Goal: Find specific page/section: Find specific page/section

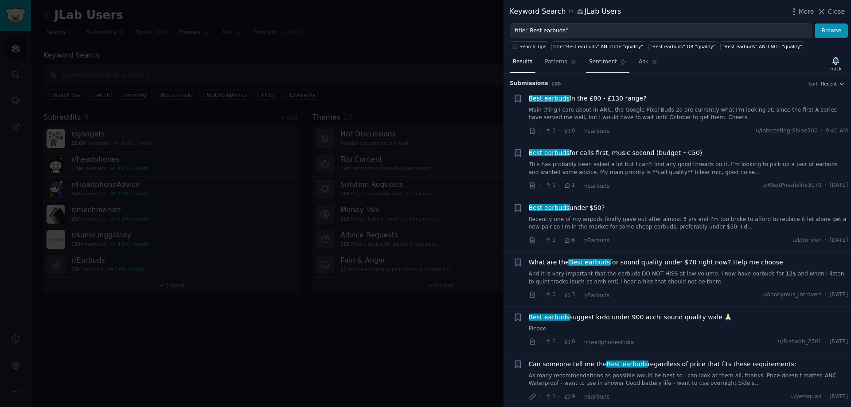
click at [606, 67] on link "Sentiment" at bounding box center [607, 64] width 43 height 18
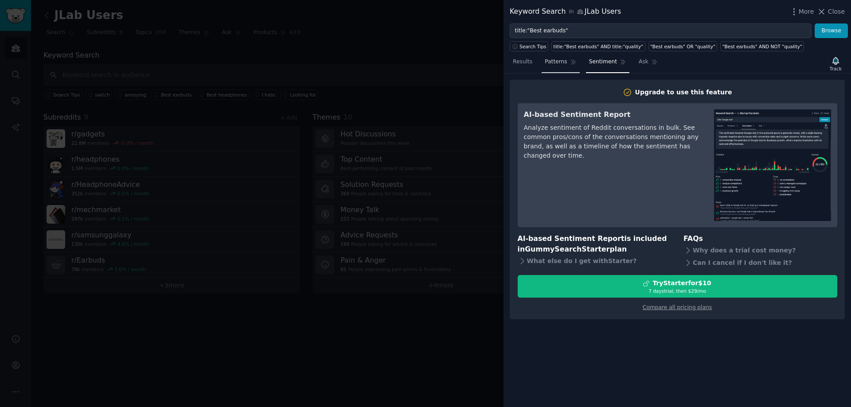
click at [559, 60] on span "Patterns" at bounding box center [556, 62] width 22 height 8
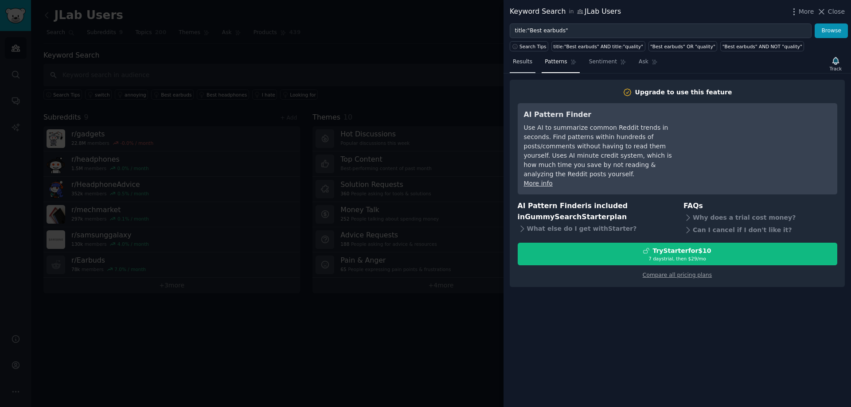
click at [522, 65] on span "Results" at bounding box center [523, 62] width 20 height 8
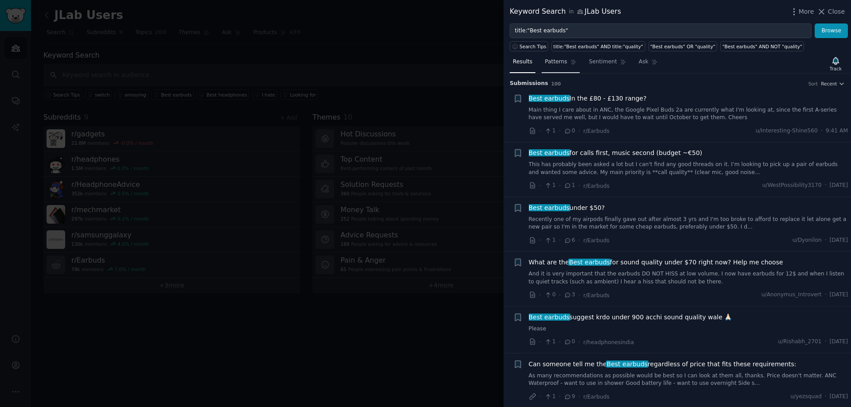
click at [561, 64] on span "Patterns" at bounding box center [556, 62] width 22 height 8
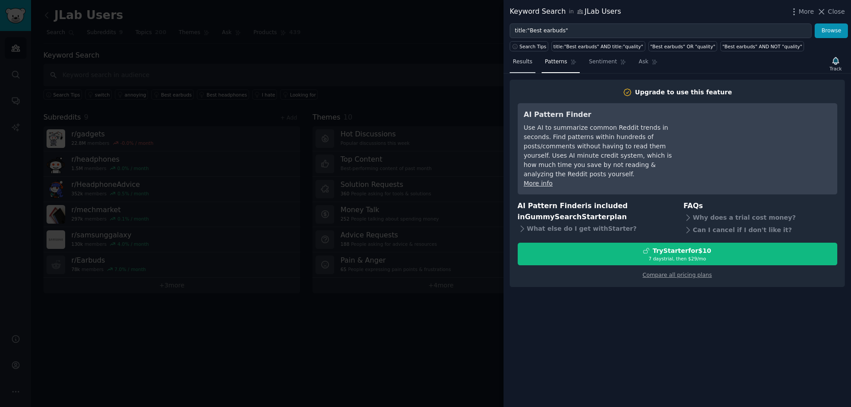
click at [526, 63] on span "Results" at bounding box center [523, 62] width 20 height 8
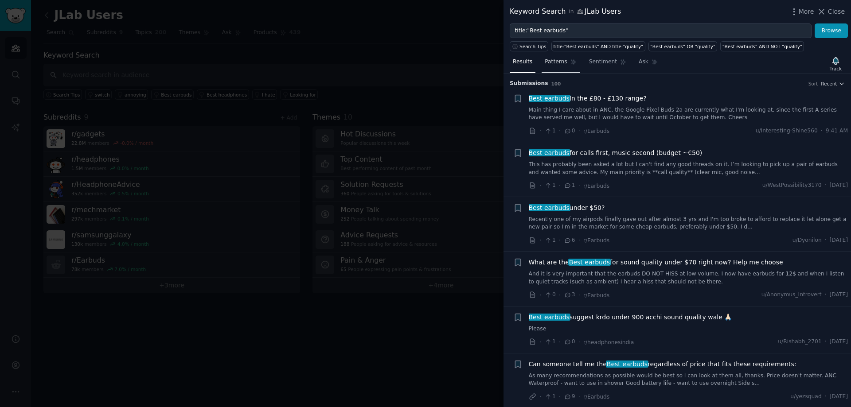
click at [556, 66] on link "Patterns" at bounding box center [561, 64] width 38 height 18
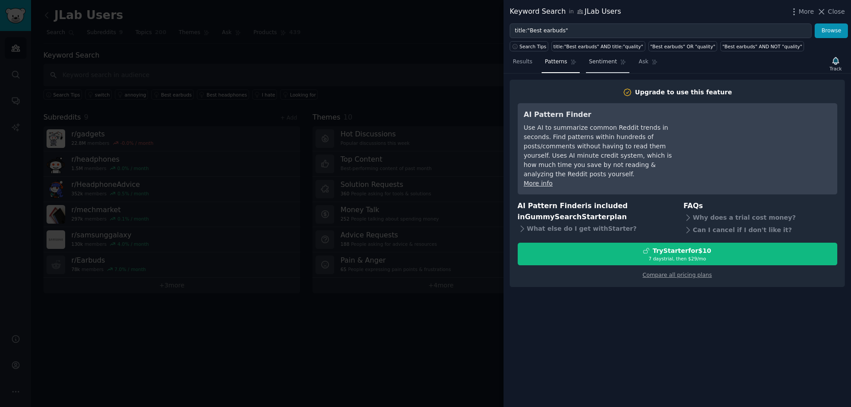
click at [589, 63] on span "Sentiment" at bounding box center [603, 62] width 28 height 8
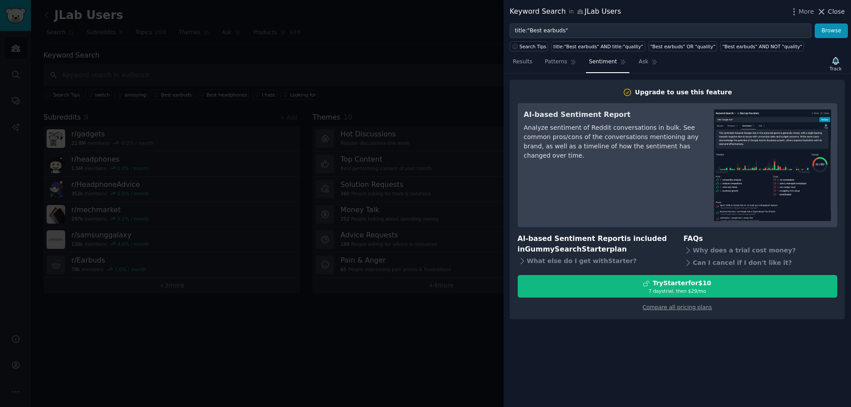
click at [845, 12] on span "Close" at bounding box center [836, 11] width 17 height 9
